Goal: Communication & Community: Answer question/provide support

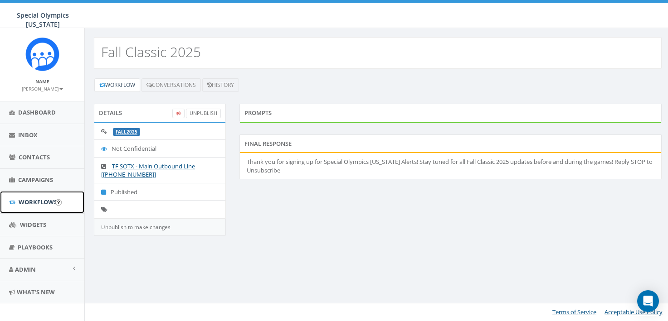
click at [25, 199] on span "Workflows" at bounding box center [38, 202] width 39 height 8
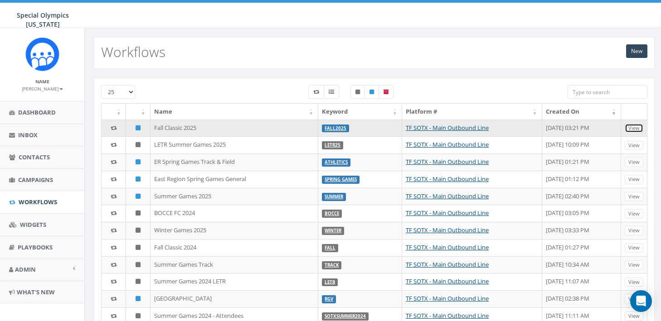
click at [637, 128] on link "View" at bounding box center [634, 129] width 19 height 10
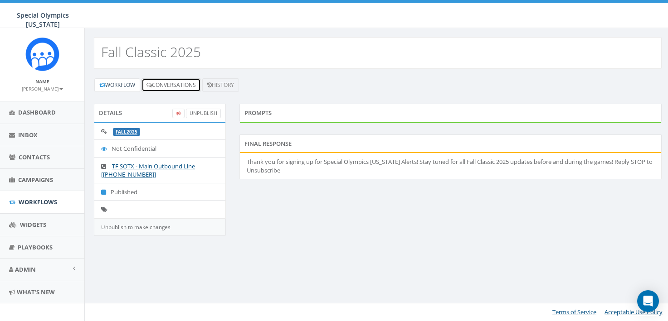
click at [182, 88] on link "Conversations" at bounding box center [170, 85] width 59 height 14
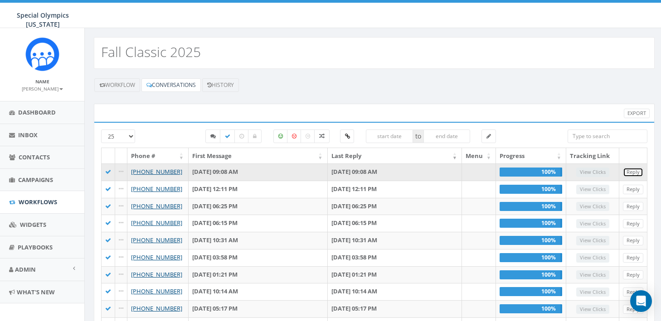
click at [631, 170] on link "Reply" at bounding box center [633, 173] width 20 height 10
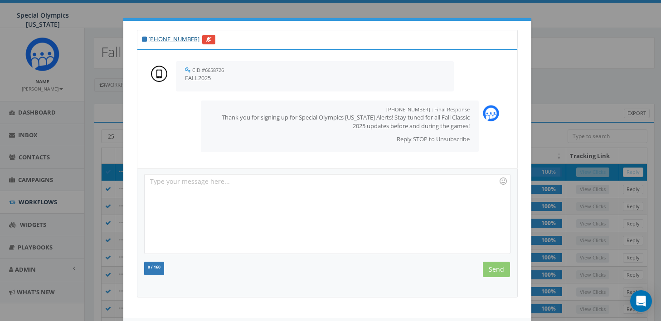
click at [568, 117] on div "[PHONE_NUMBER] CID #6658726 [DATE] 09:08 AM FALL2025 [PHONE_NUMBER] : Final Res…" at bounding box center [330, 160] width 661 height 321
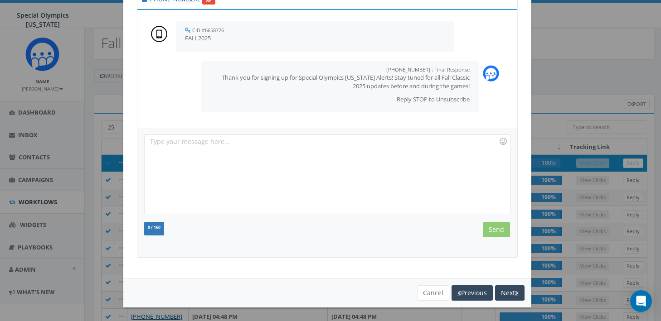
scroll to position [19, 0]
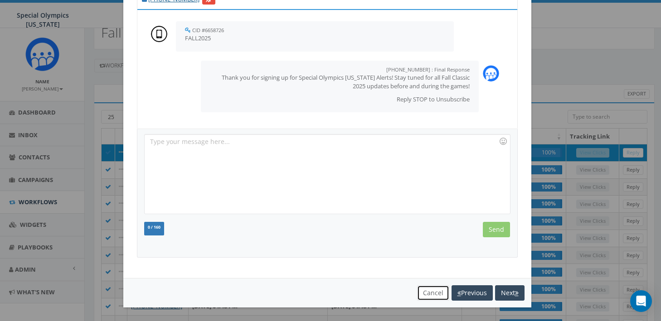
click at [421, 296] on button "Cancel" at bounding box center [433, 293] width 32 height 15
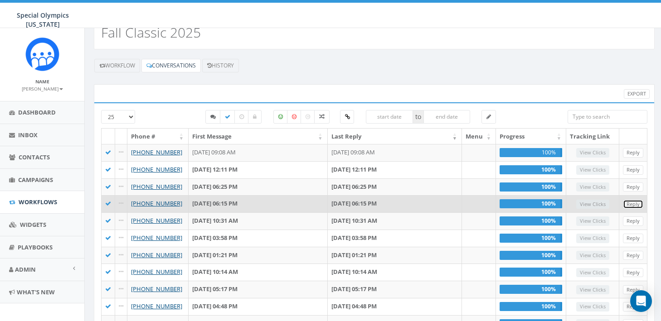
click at [635, 204] on link "Reply" at bounding box center [633, 205] width 20 height 10
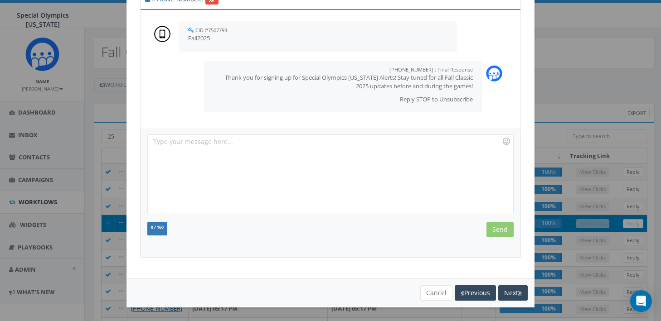
scroll to position [193, 0]
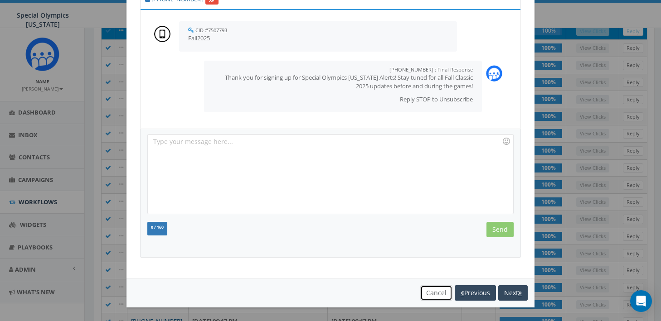
click at [437, 291] on button "Cancel" at bounding box center [436, 293] width 32 height 15
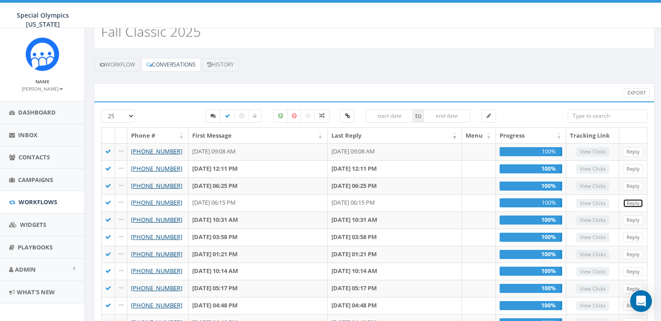
scroll to position [0, 0]
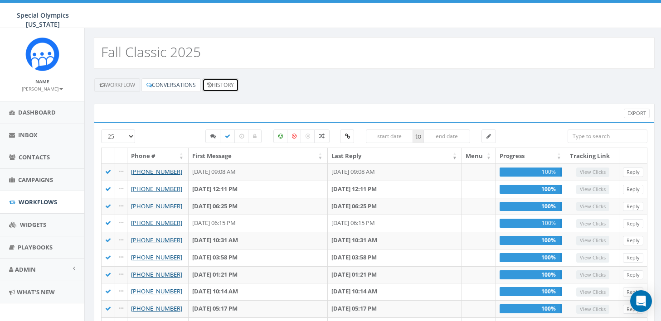
click at [228, 82] on link "History" at bounding box center [220, 85] width 37 height 14
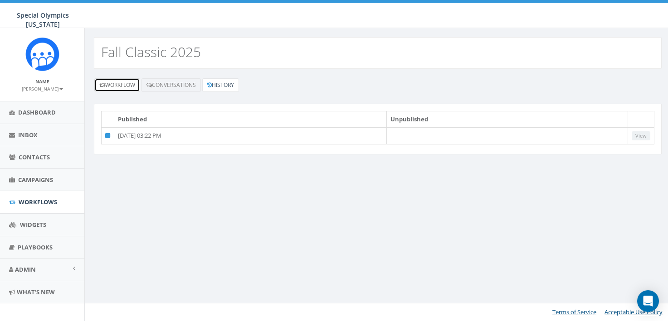
click at [131, 88] on link "Workflow" at bounding box center [117, 85] width 46 height 14
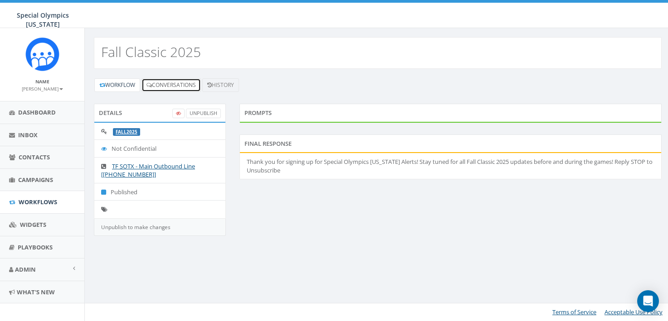
click at [166, 88] on link "Conversations" at bounding box center [170, 85] width 59 height 14
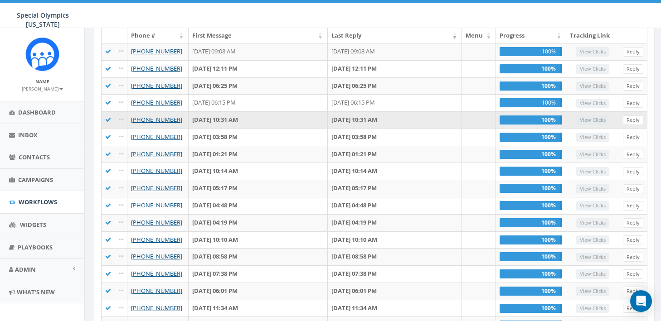
scroll to position [82, 0]
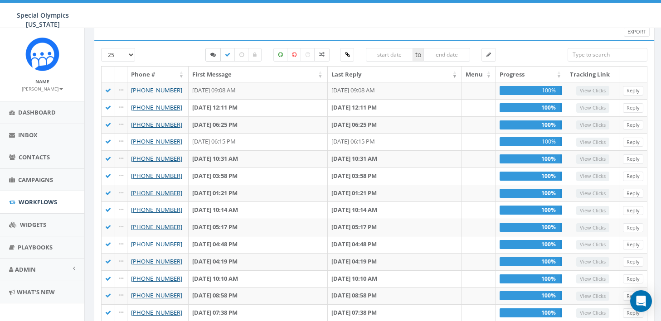
click at [217, 57] on label at bounding box center [212, 55] width 15 height 14
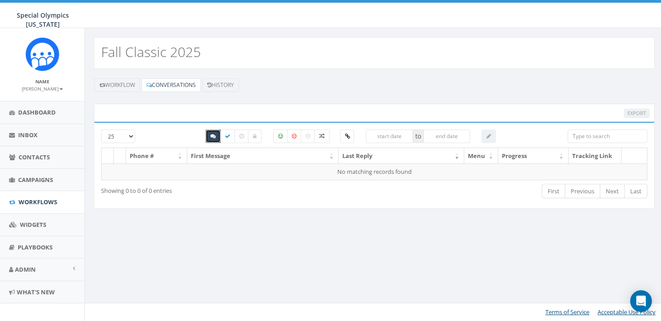
scroll to position [0, 0]
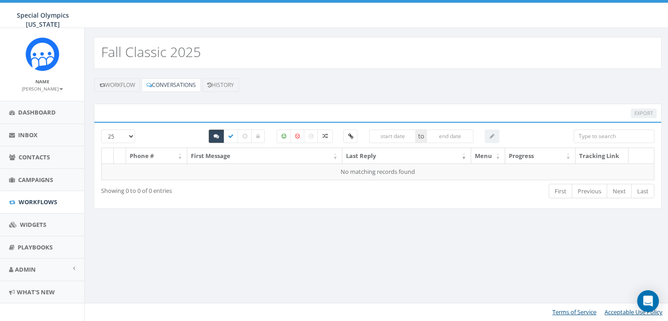
click at [214, 135] on icon at bounding box center [216, 136] width 5 height 5
checkbox input "false"
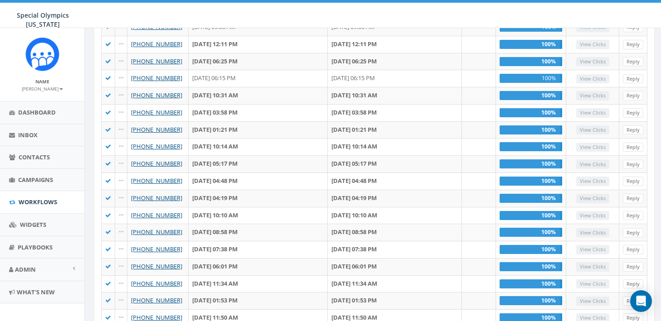
scroll to position [259, 0]
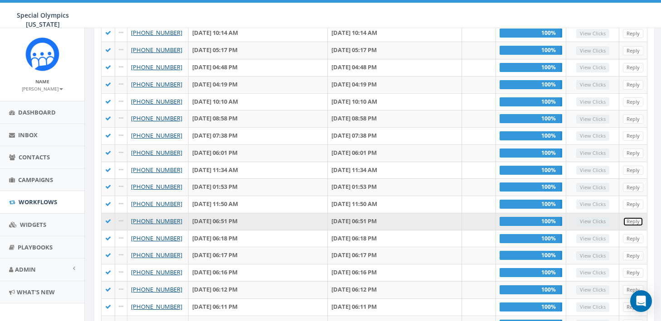
click at [634, 220] on link "Reply" at bounding box center [633, 222] width 20 height 10
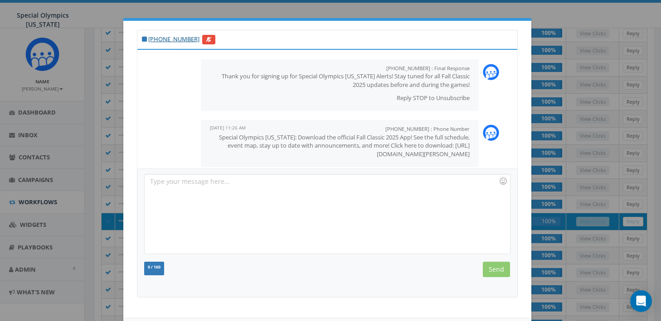
scroll to position [51, 0]
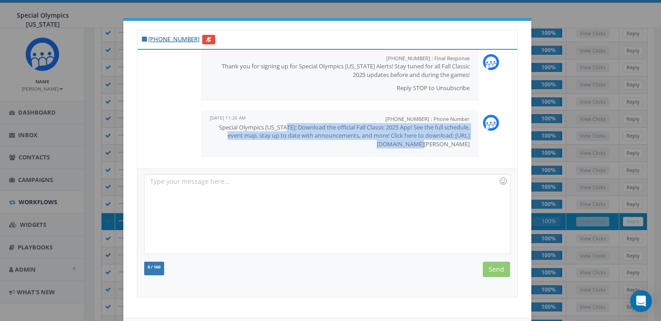
drag, startPoint x: 460, startPoint y: 144, endPoint x: 282, endPoint y: 127, distance: 178.9
click at [282, 127] on div "[PHONE_NUMBER] : Phone Number [DATE] 11:26 AM Special Olympics [US_STATE]: Down…" at bounding box center [340, 133] width 278 height 47
copy p "Download the official Fall Classic 2025 App! See the full schedule, event map, …"
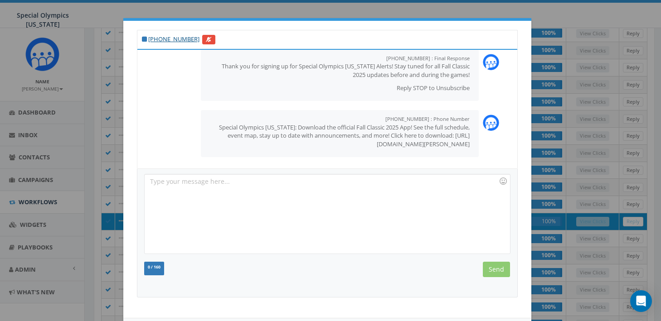
click at [543, 118] on div "[PHONE_NUMBER] CID #6579849 [DATE] 06:51 PM Fall2025 [PHONE_NUMBER] : Final Res…" at bounding box center [330, 160] width 661 height 321
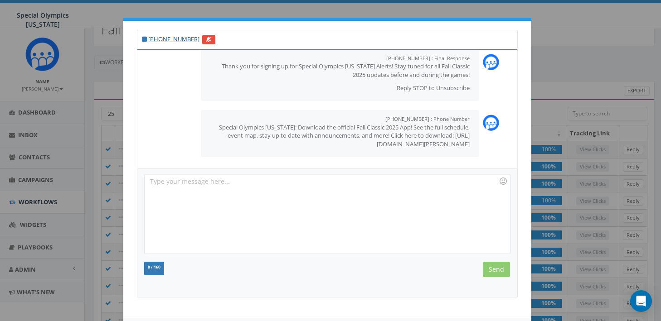
scroll to position [0, 0]
